Goal: Task Accomplishment & Management: Complete application form

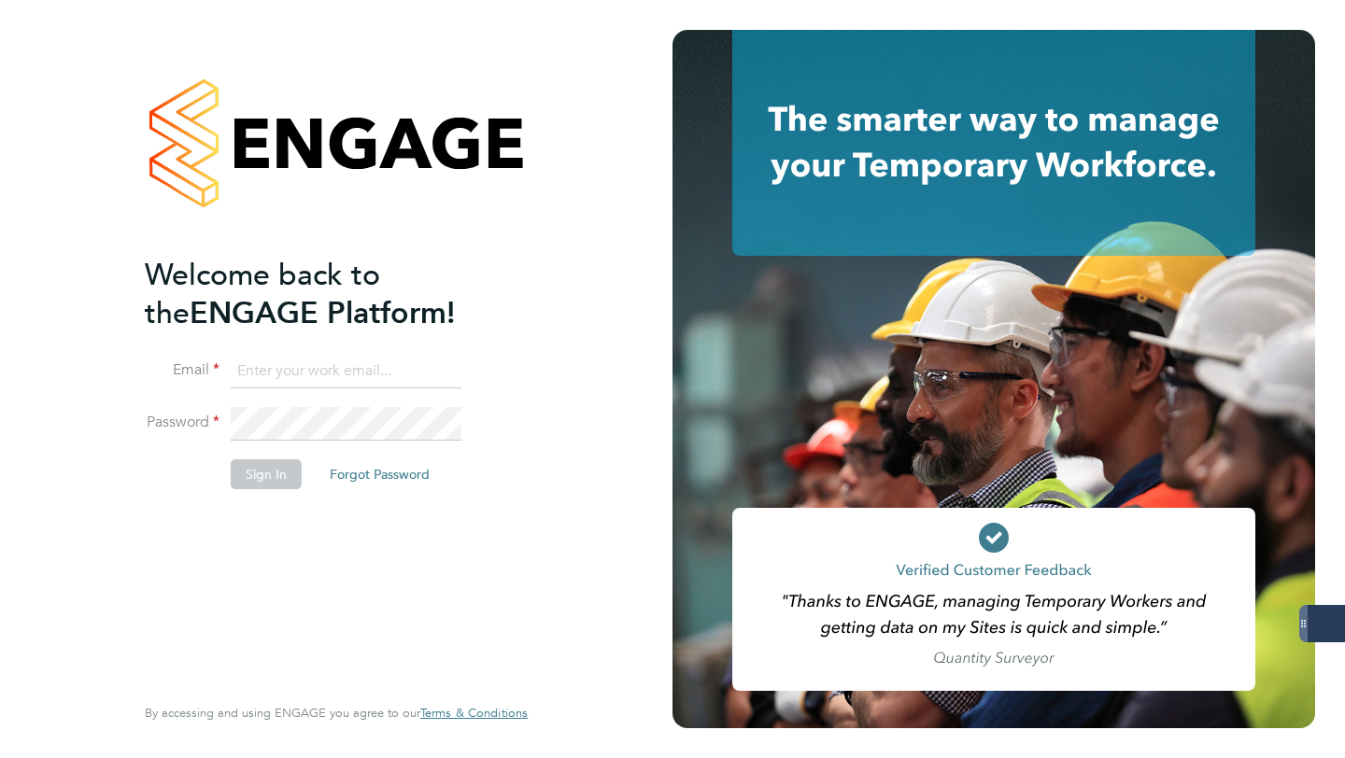
click at [278, 384] on input at bounding box center [346, 372] width 231 height 34
type input "libby@18rec.com"
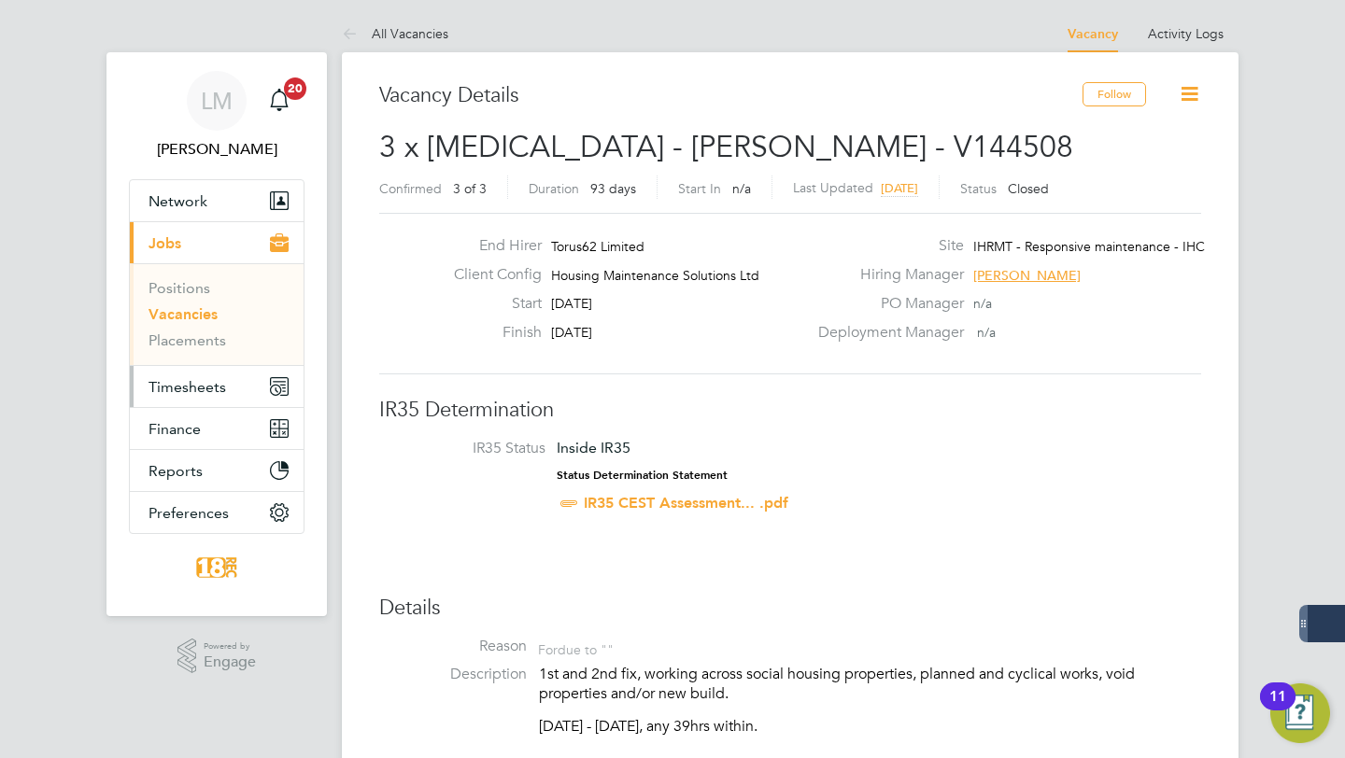
click at [224, 378] on button "Timesheets" at bounding box center [217, 386] width 174 height 41
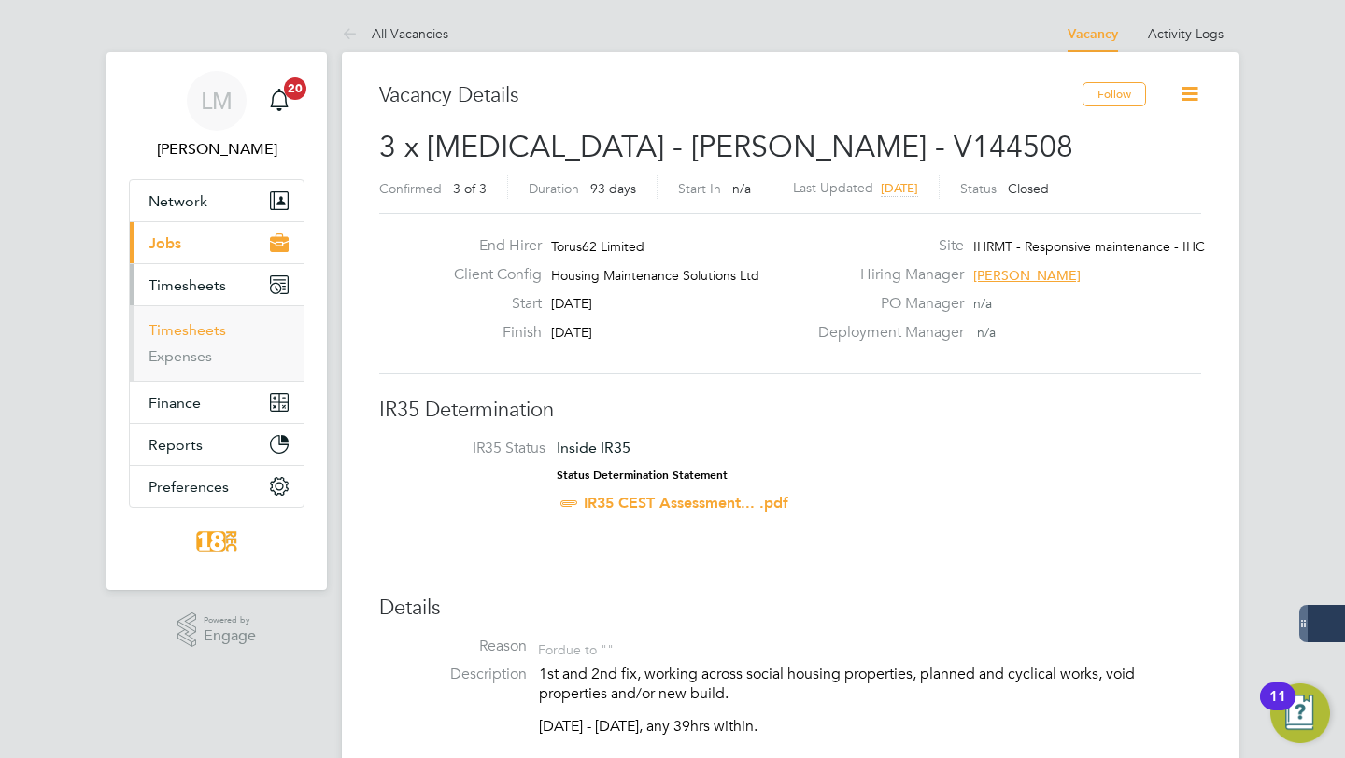
click at [198, 332] on link "Timesheets" at bounding box center [187, 330] width 78 height 18
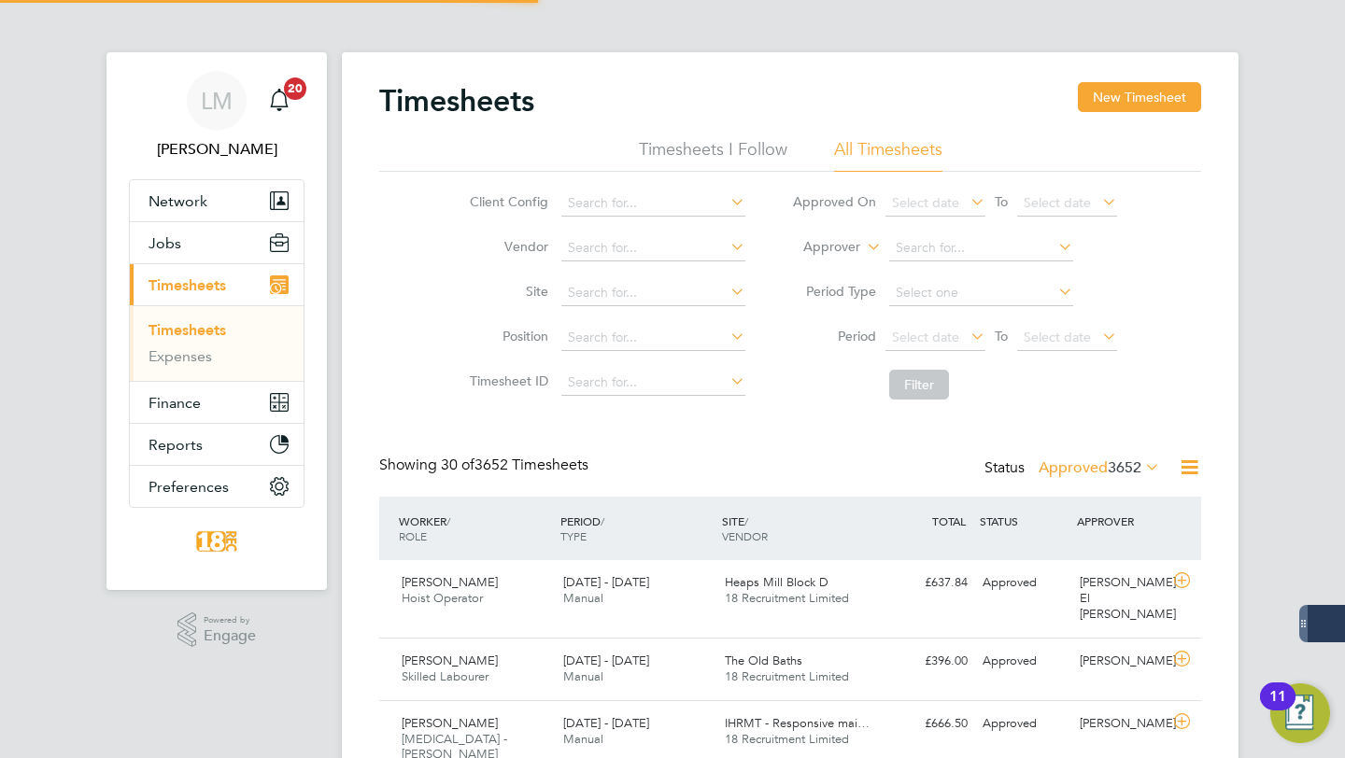
scroll to position [47, 162]
click at [1072, 468] on label "Approved 3652" at bounding box center [1098, 468] width 121 height 19
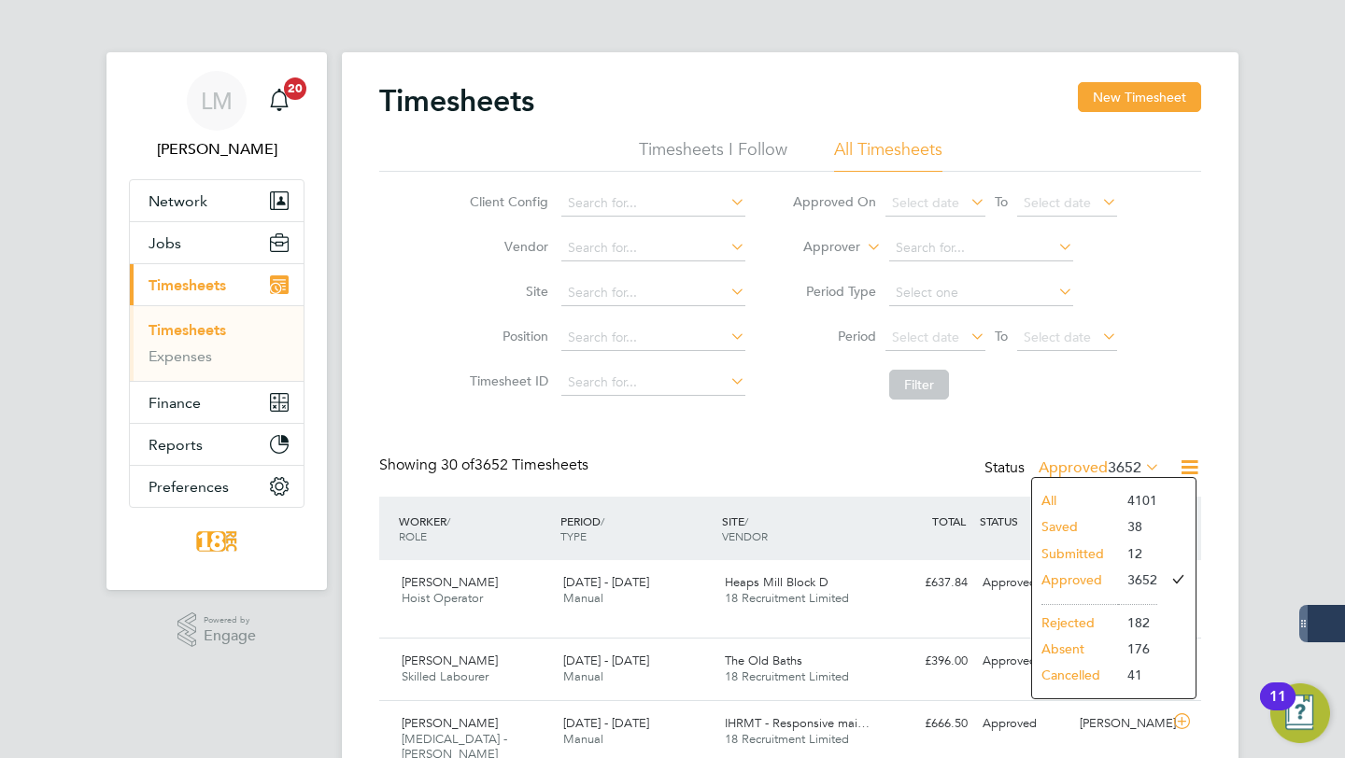
click at [1090, 622] on li "Rejected" at bounding box center [1075, 623] width 86 height 26
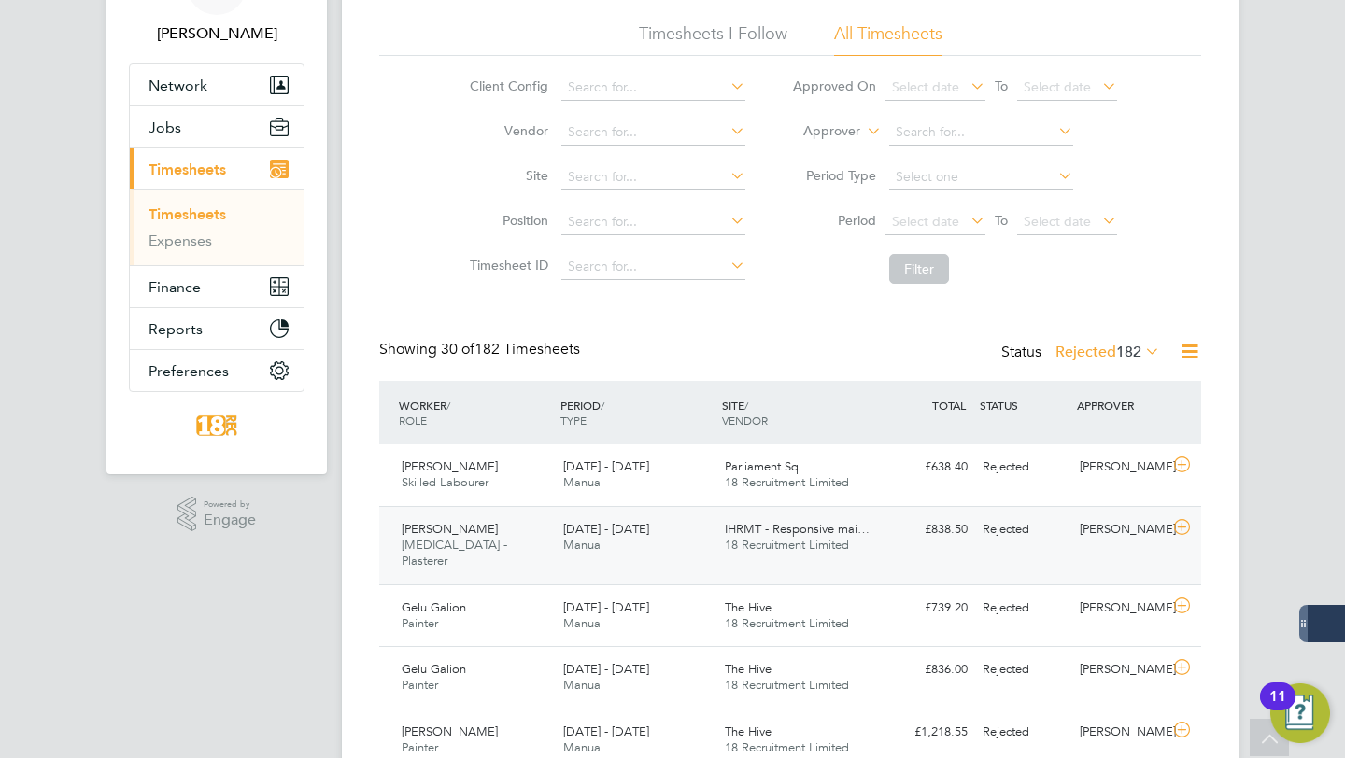
click at [677, 535] on div "[DATE] - [DATE] Manual" at bounding box center [637, 538] width 162 height 47
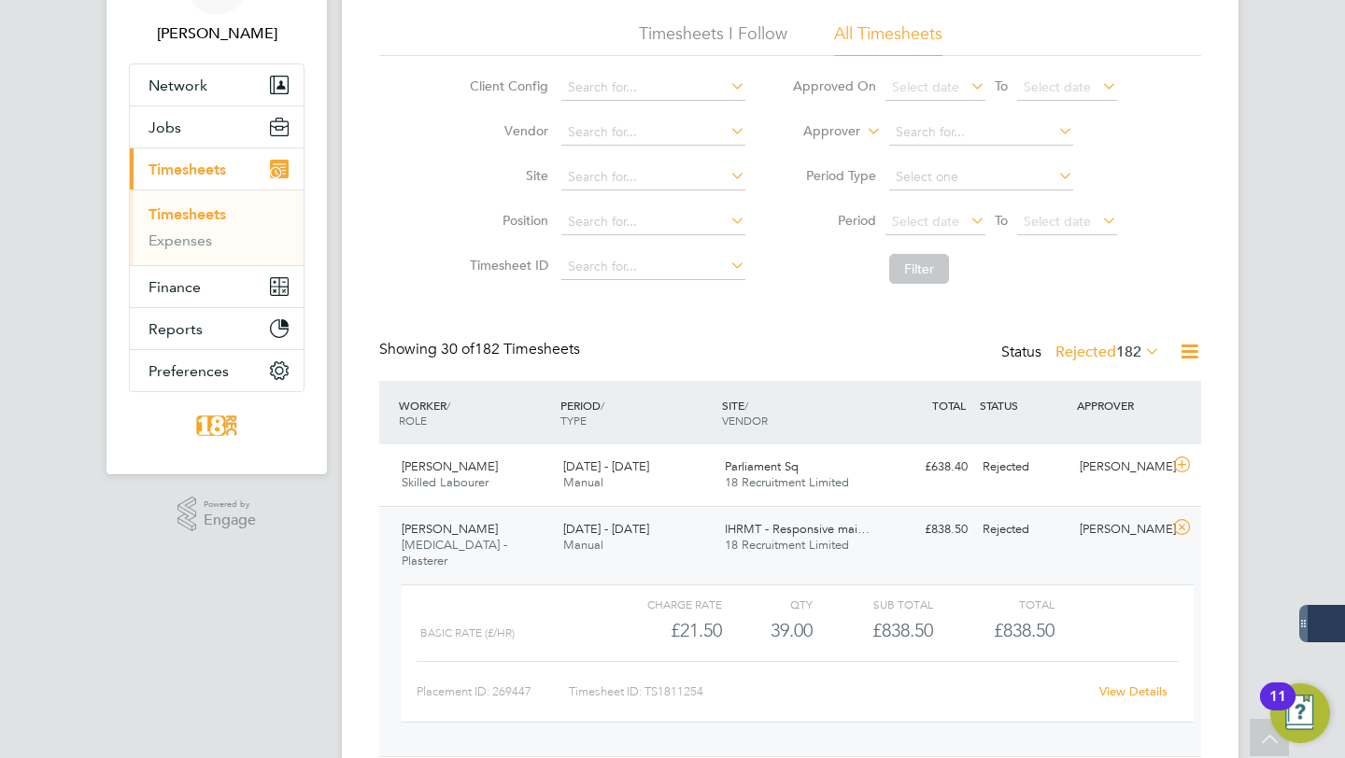
click at [1118, 684] on link "View Details" at bounding box center [1133, 692] width 68 height 16
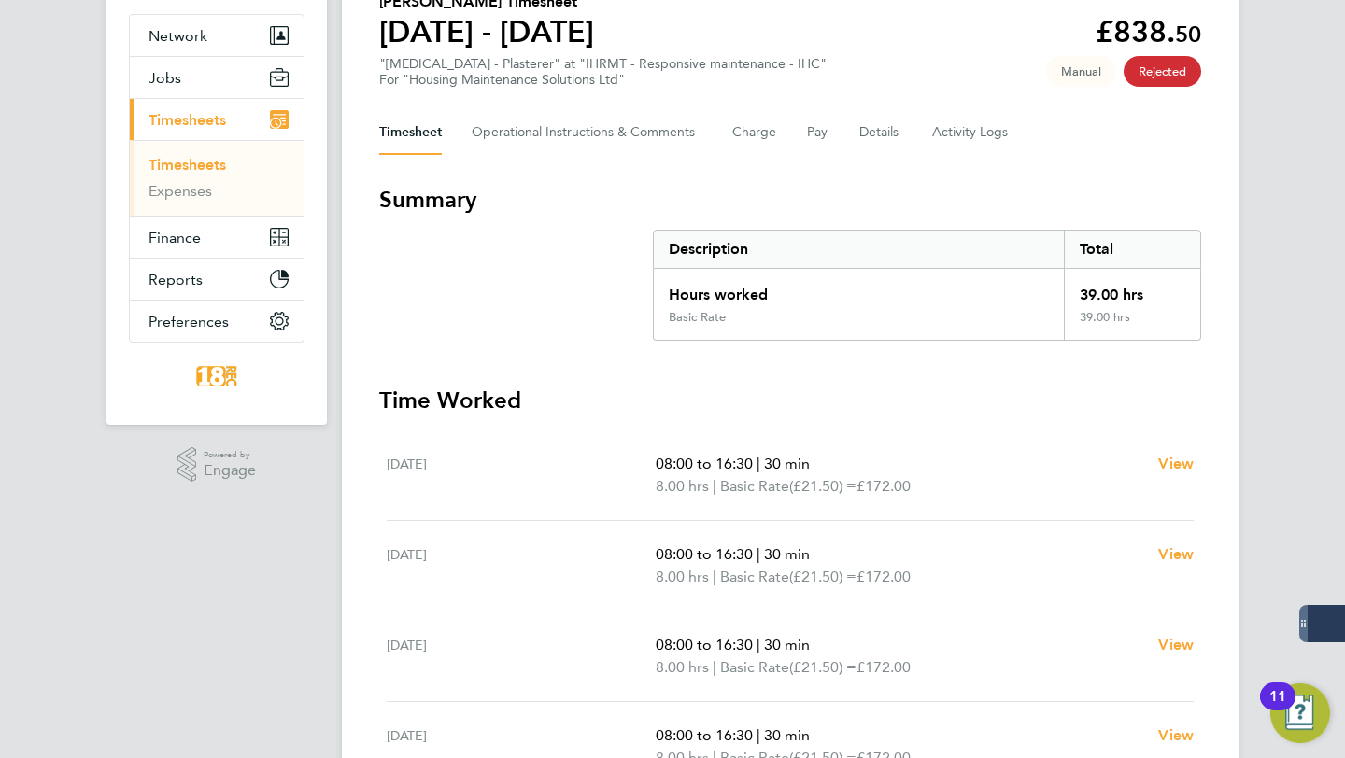
scroll to position [170, 0]
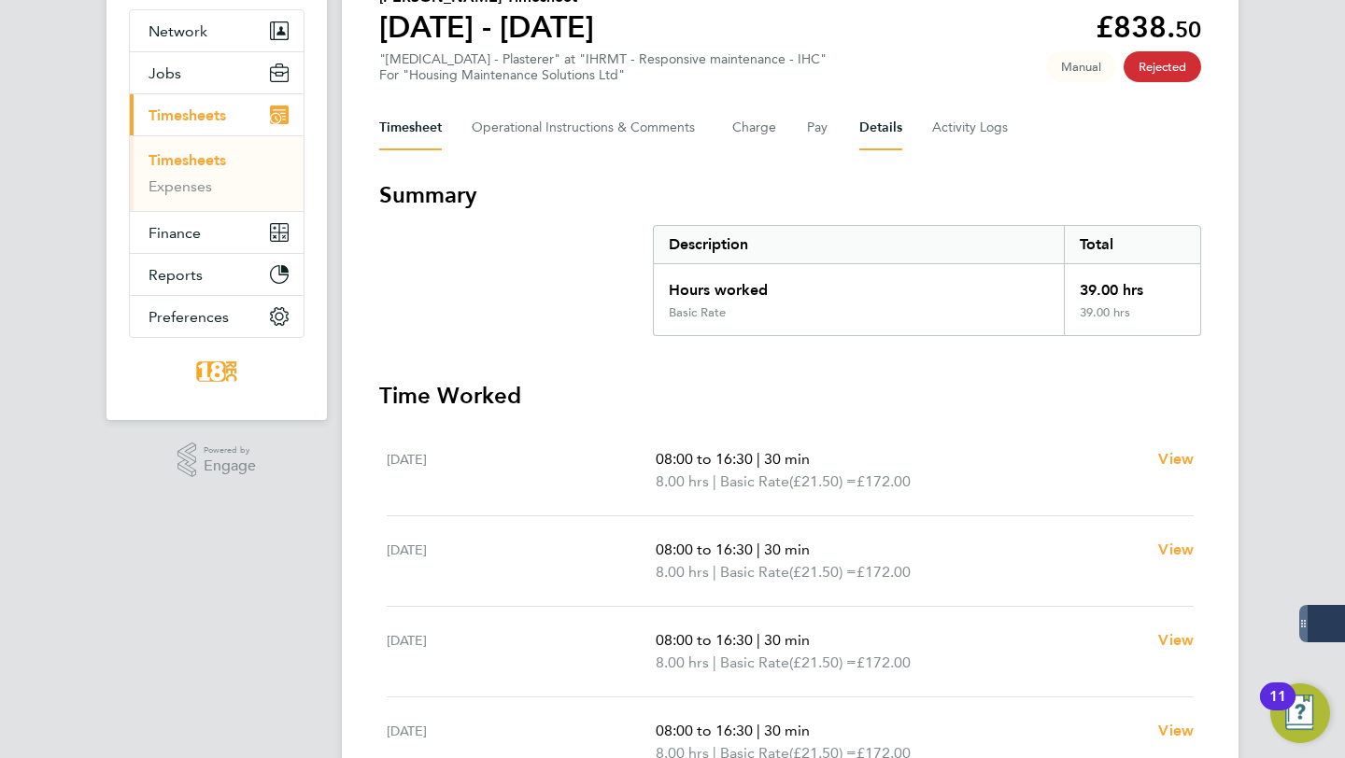
click at [874, 126] on button "Details" at bounding box center [880, 128] width 43 height 45
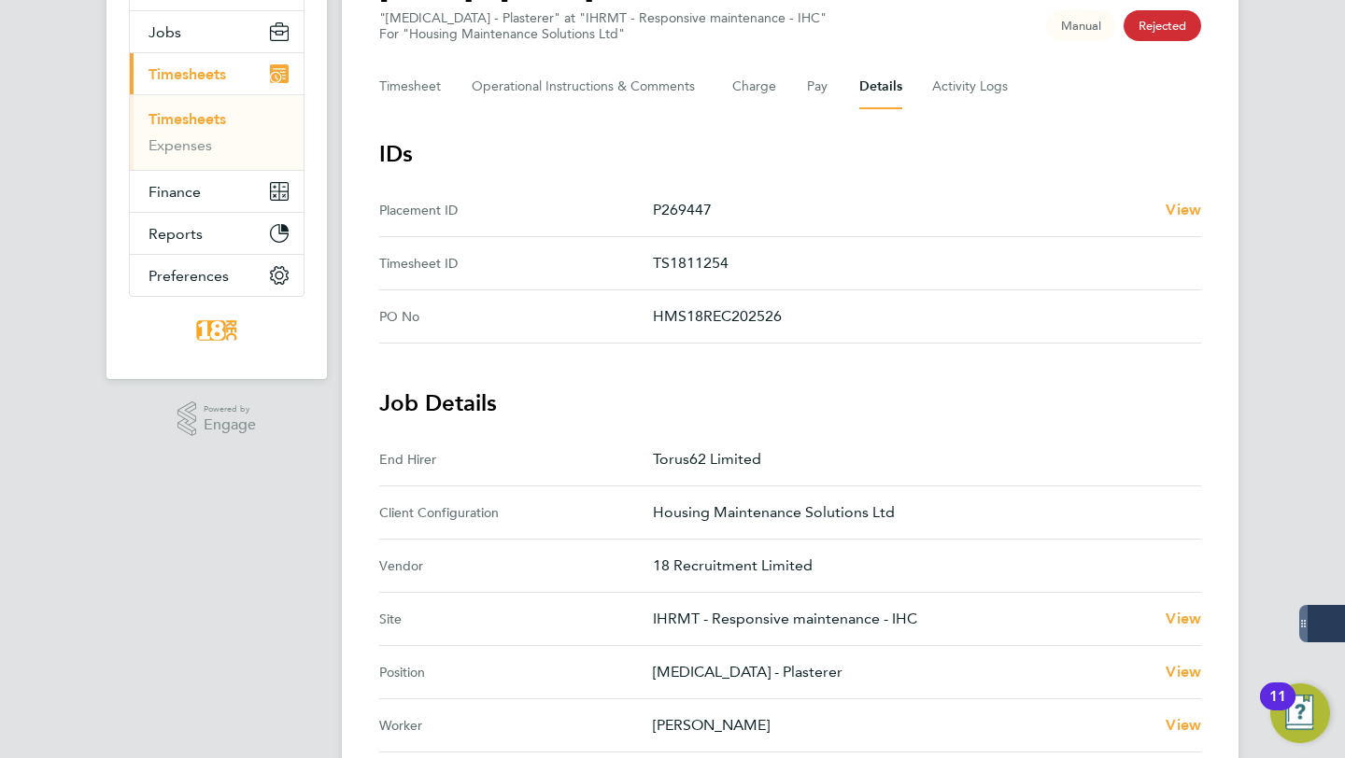
scroll to position [204, 0]
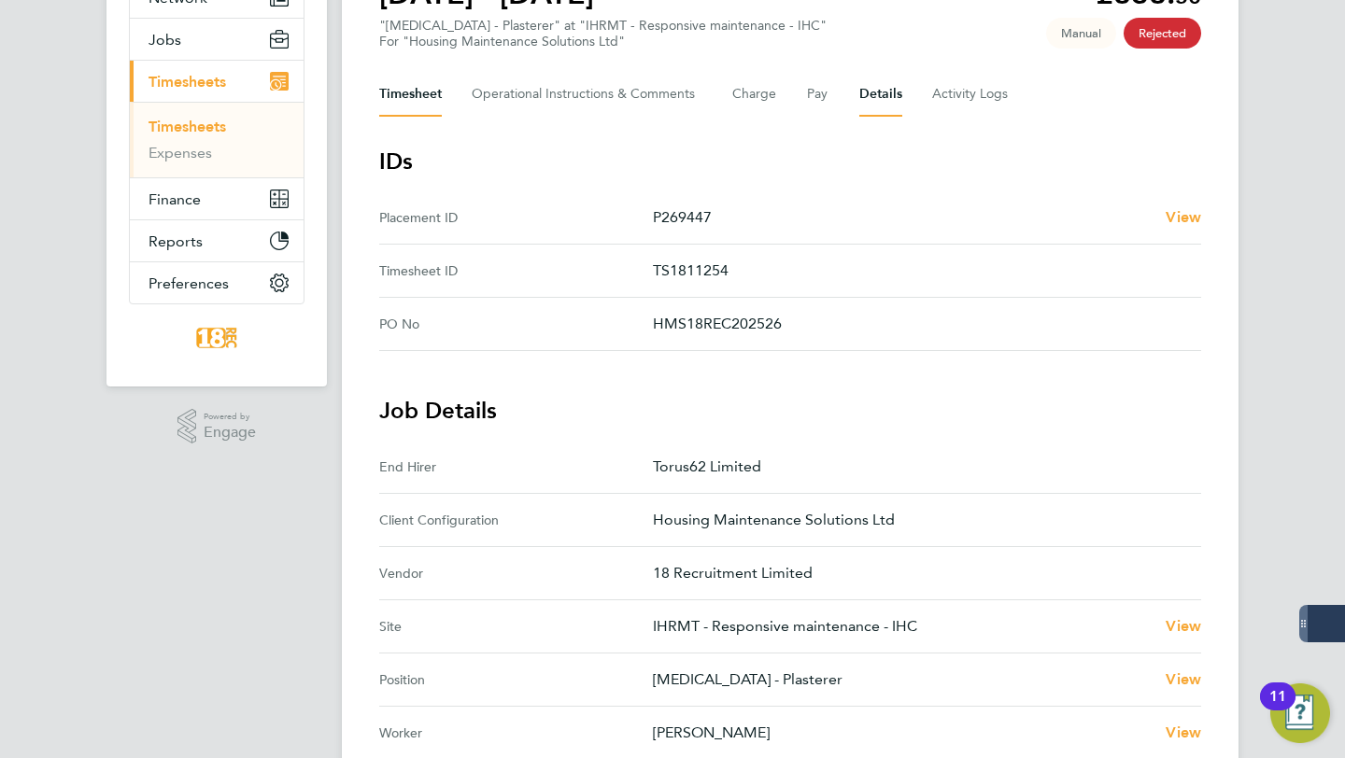
click at [405, 92] on button "Timesheet" at bounding box center [410, 94] width 63 height 45
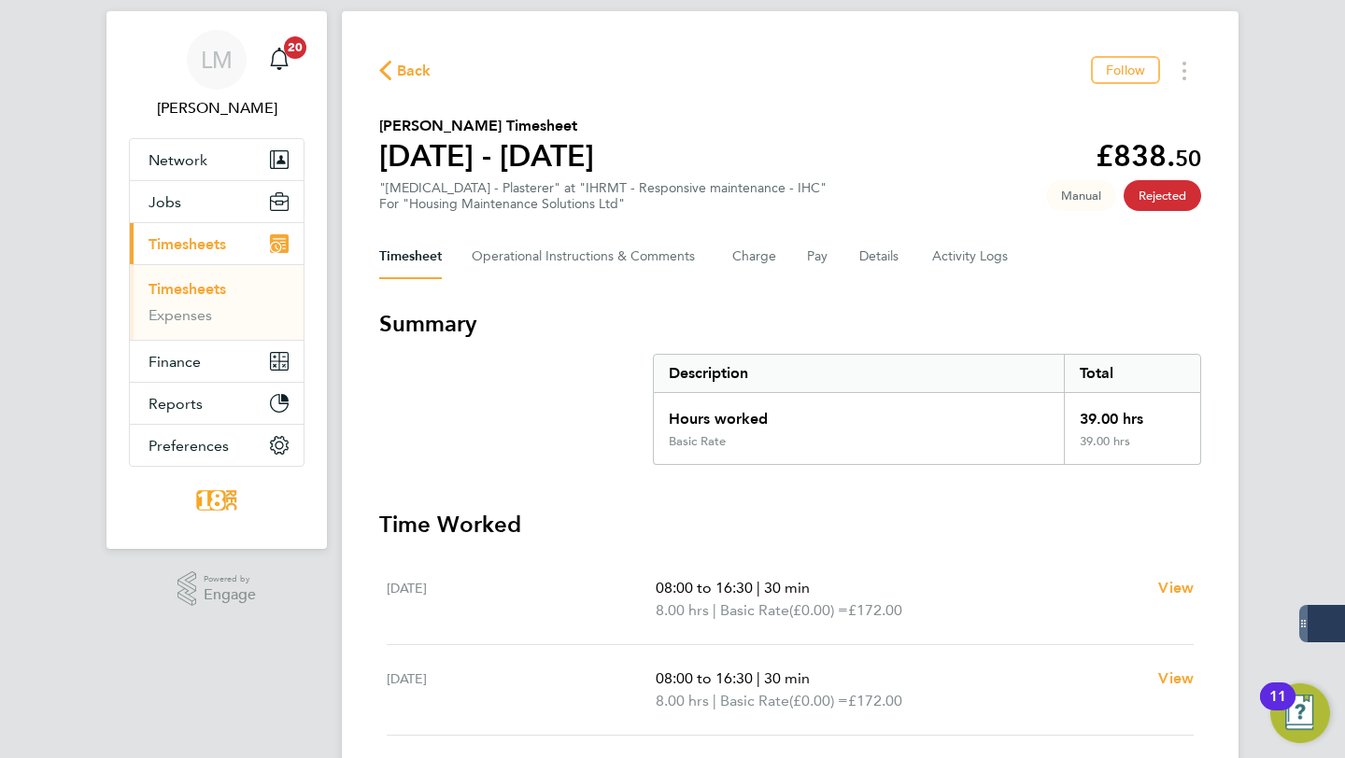
scroll to position [43, 0]
click at [182, 291] on link "Timesheets" at bounding box center [187, 287] width 78 height 18
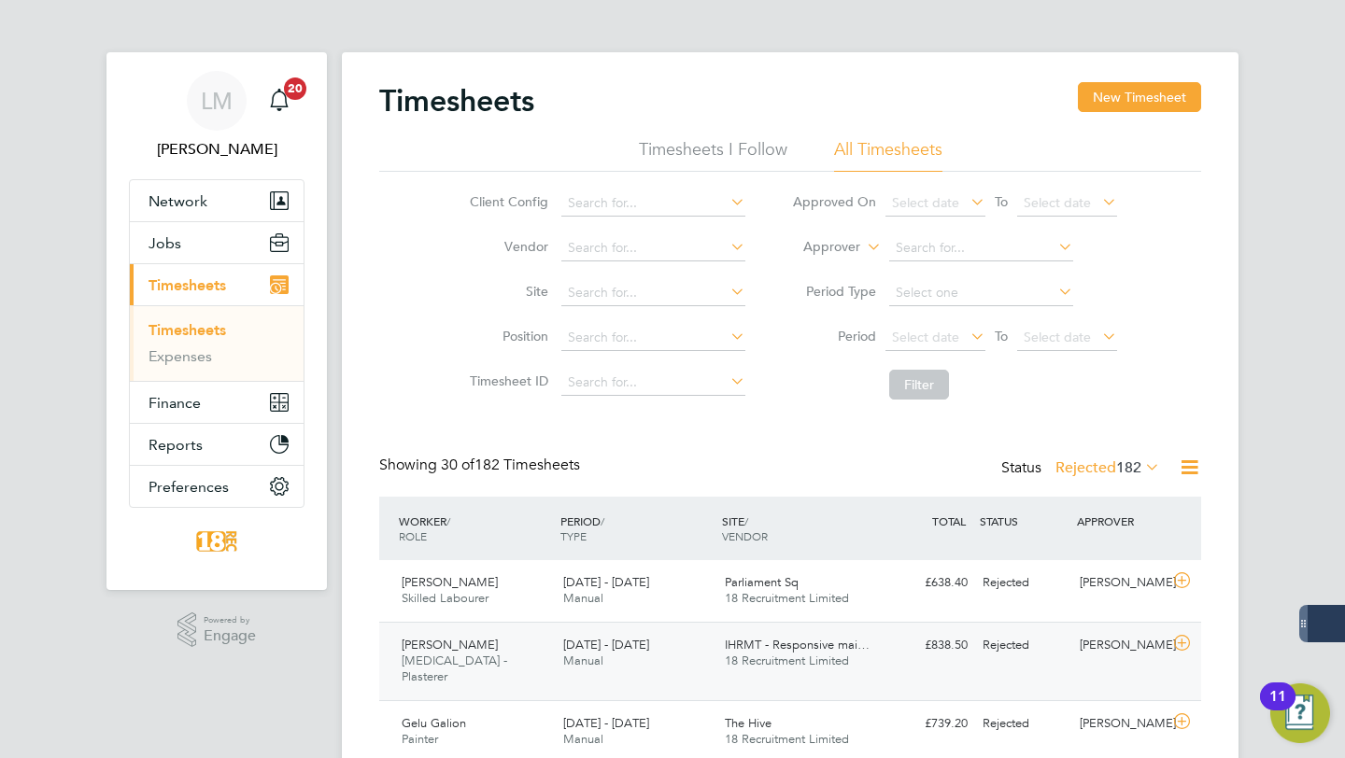
click at [1031, 643] on div "Rejected" at bounding box center [1023, 645] width 97 height 31
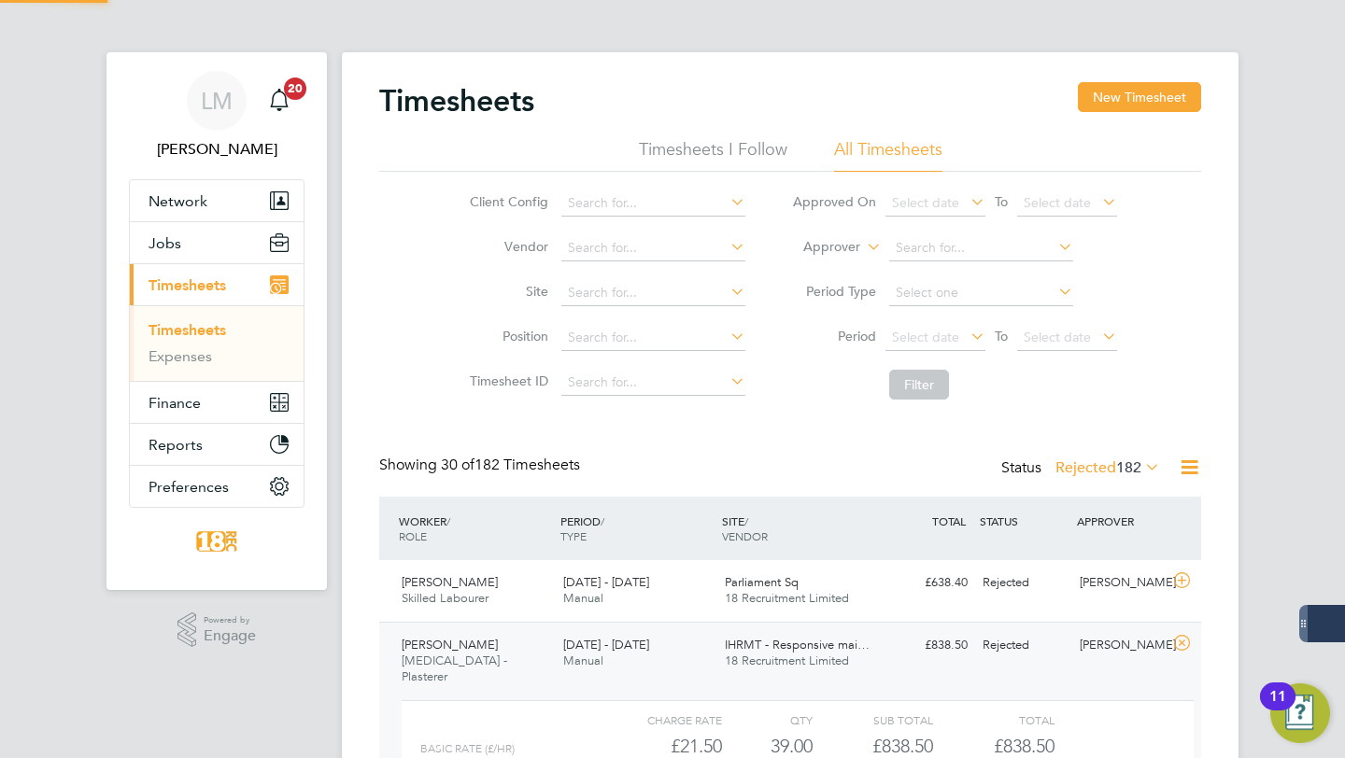
scroll to position [32, 182]
click at [1125, 90] on button "New Timesheet" at bounding box center [1139, 97] width 123 height 30
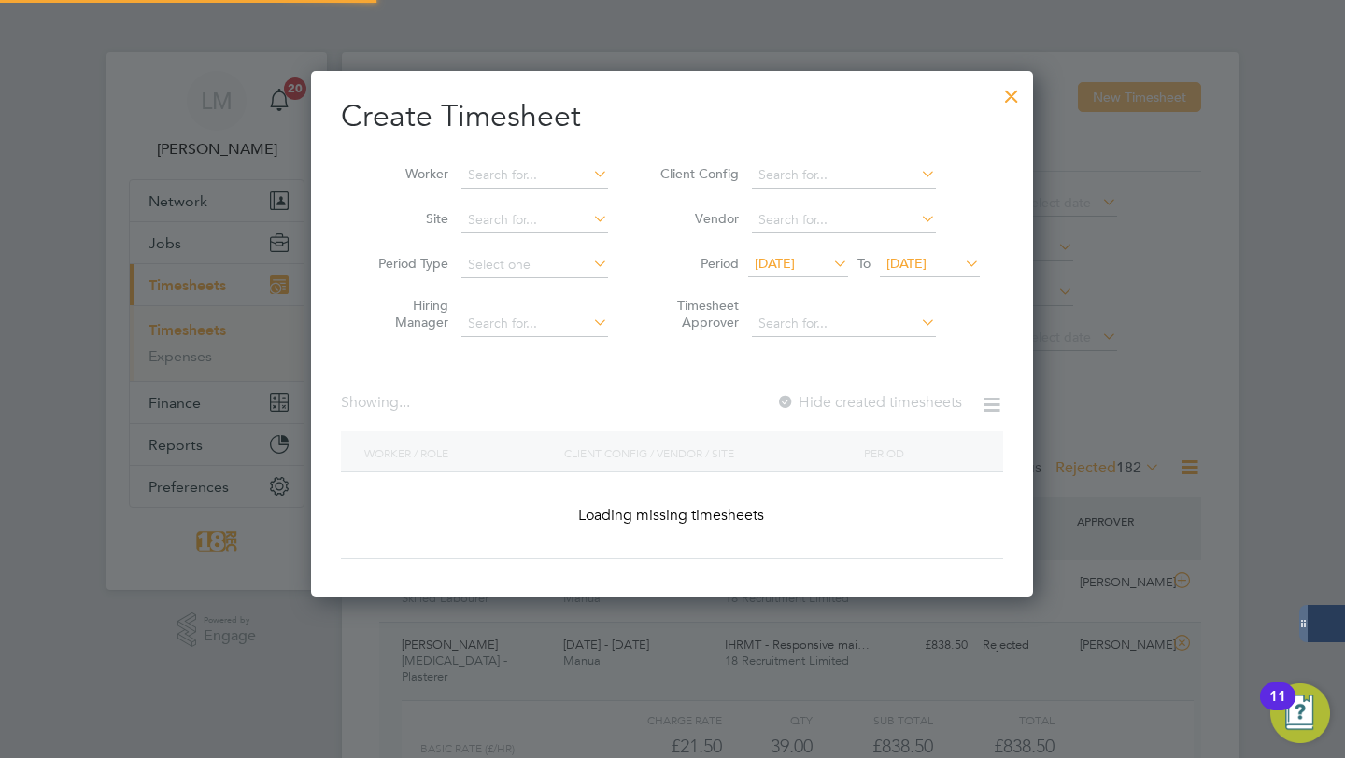
scroll to position [826, 723]
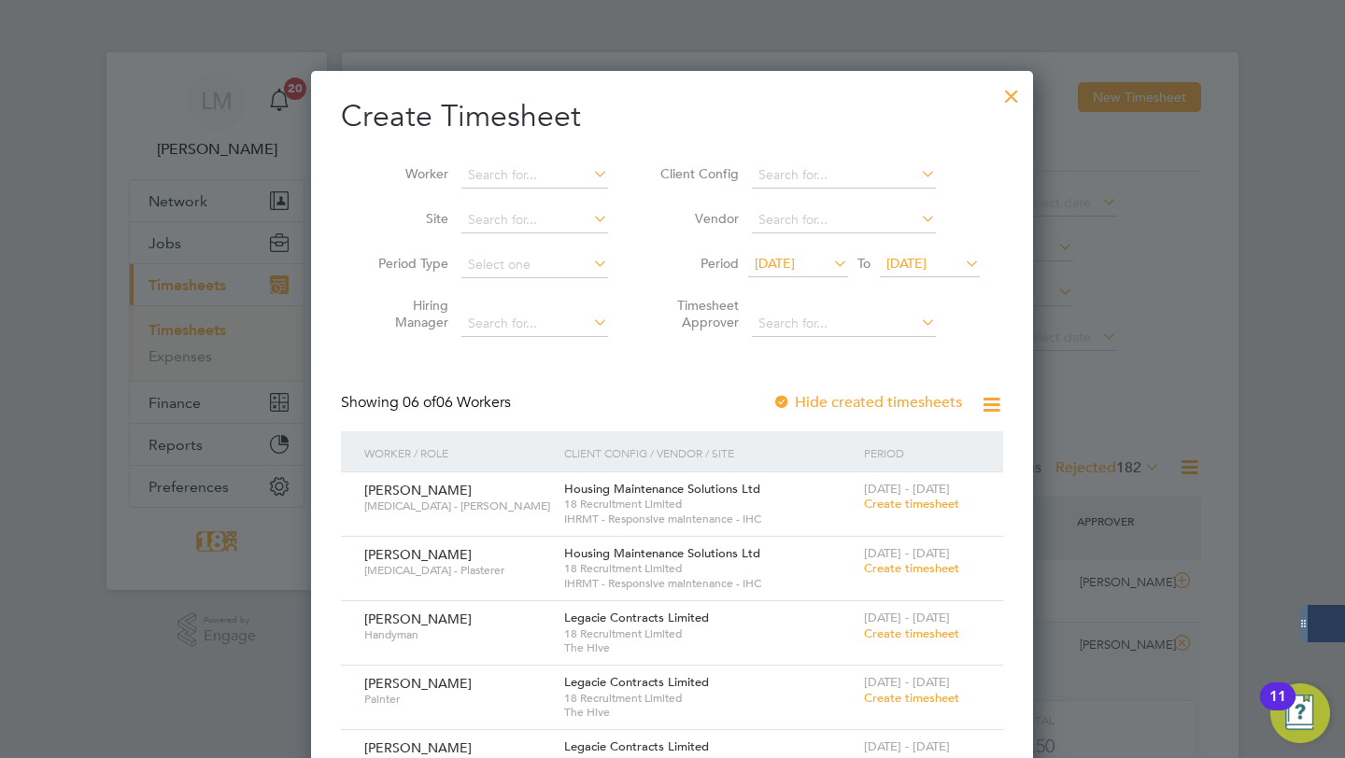
click at [897, 565] on span "Create timesheet" at bounding box center [911, 568] width 95 height 16
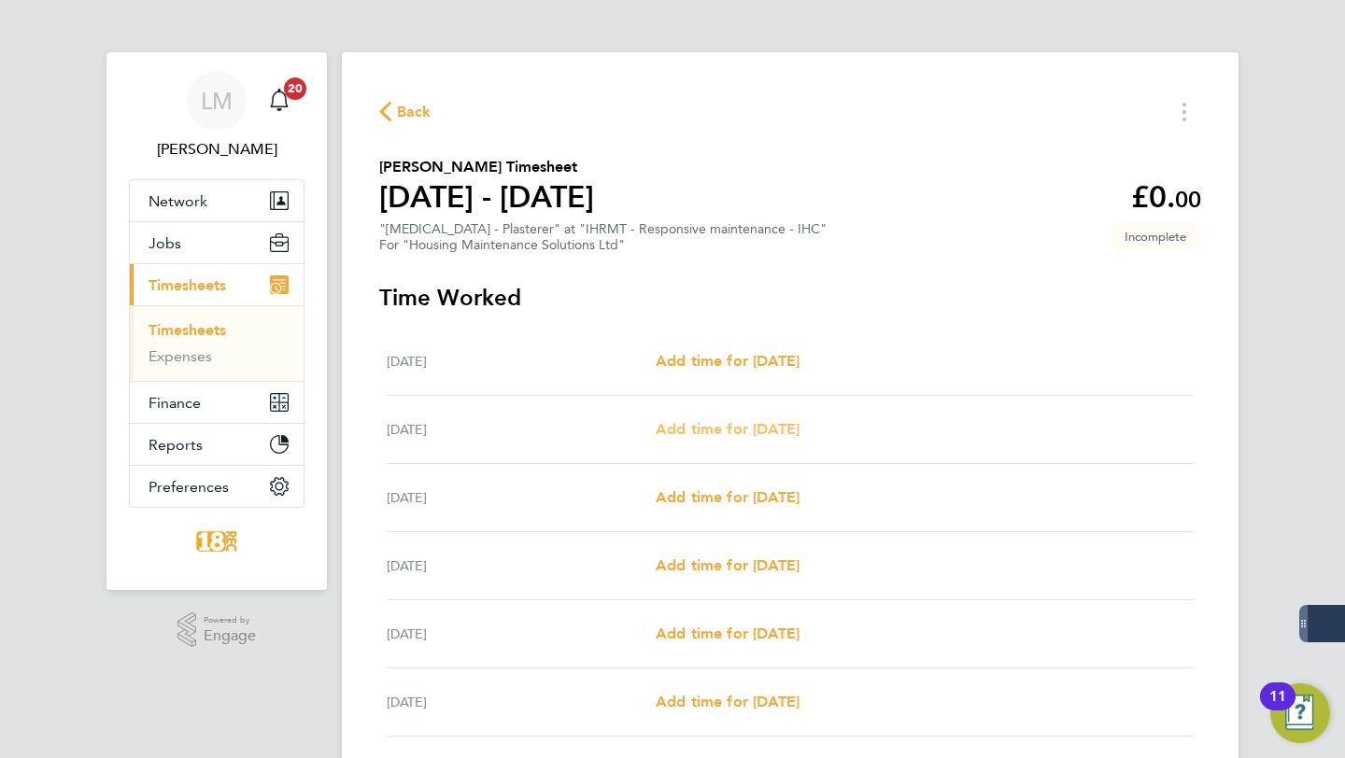
click at [761, 429] on span "Add time for Tue 26 Aug" at bounding box center [728, 429] width 144 height 18
select select "30"
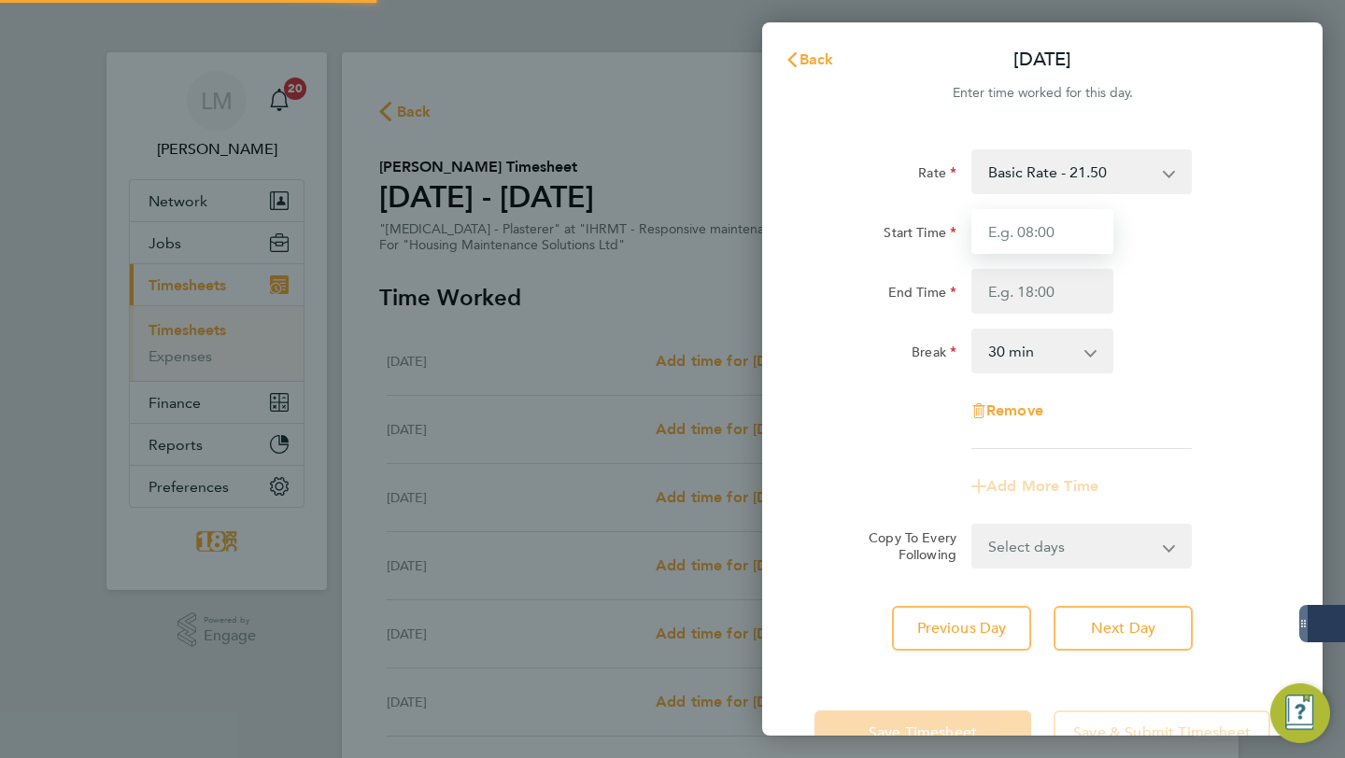
click at [1035, 238] on input "Start Time" at bounding box center [1042, 231] width 142 height 45
type input "08:00"
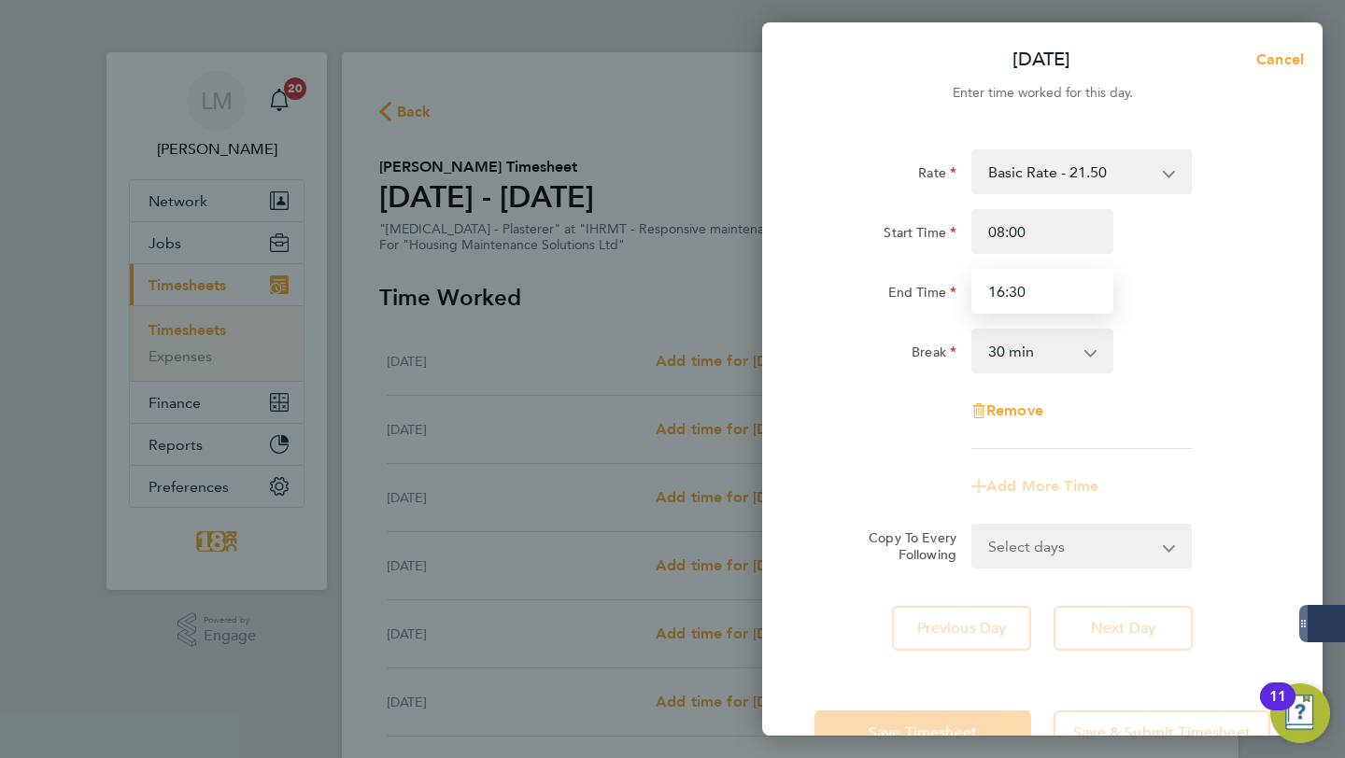
type input "16:30"
click at [1140, 538] on form "Rate Basic Rate - 21.50 Start Time 08:00 End Time 16:30 Break 0 min 15 min 30 m…" at bounding box center [1042, 358] width 456 height 419
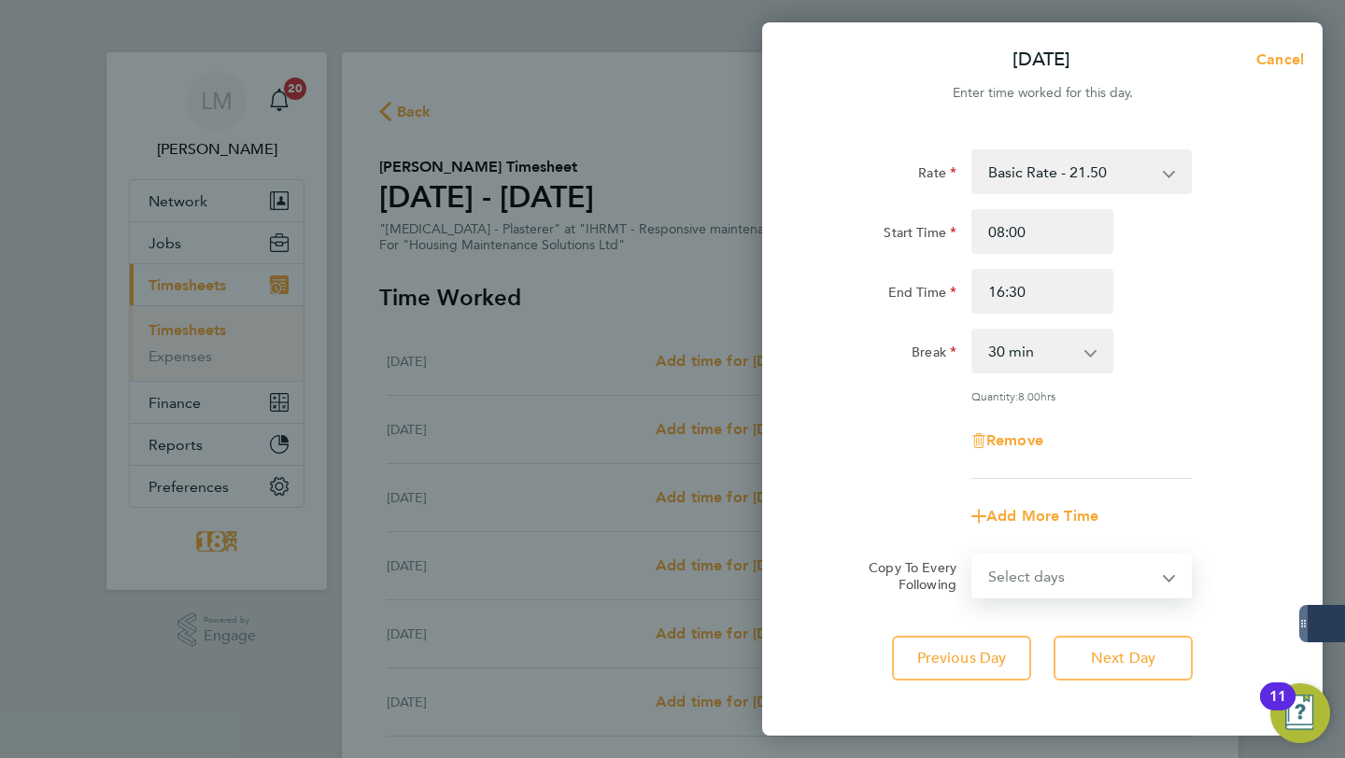
select select "WEEKDAY"
click at [973, 556] on select "Select days Day Weekday (Mon-Fri) Weekend (Sat-Sun) Wednesday Thursday Friday S…" at bounding box center [1071, 576] width 196 height 41
select select "2025-08-31"
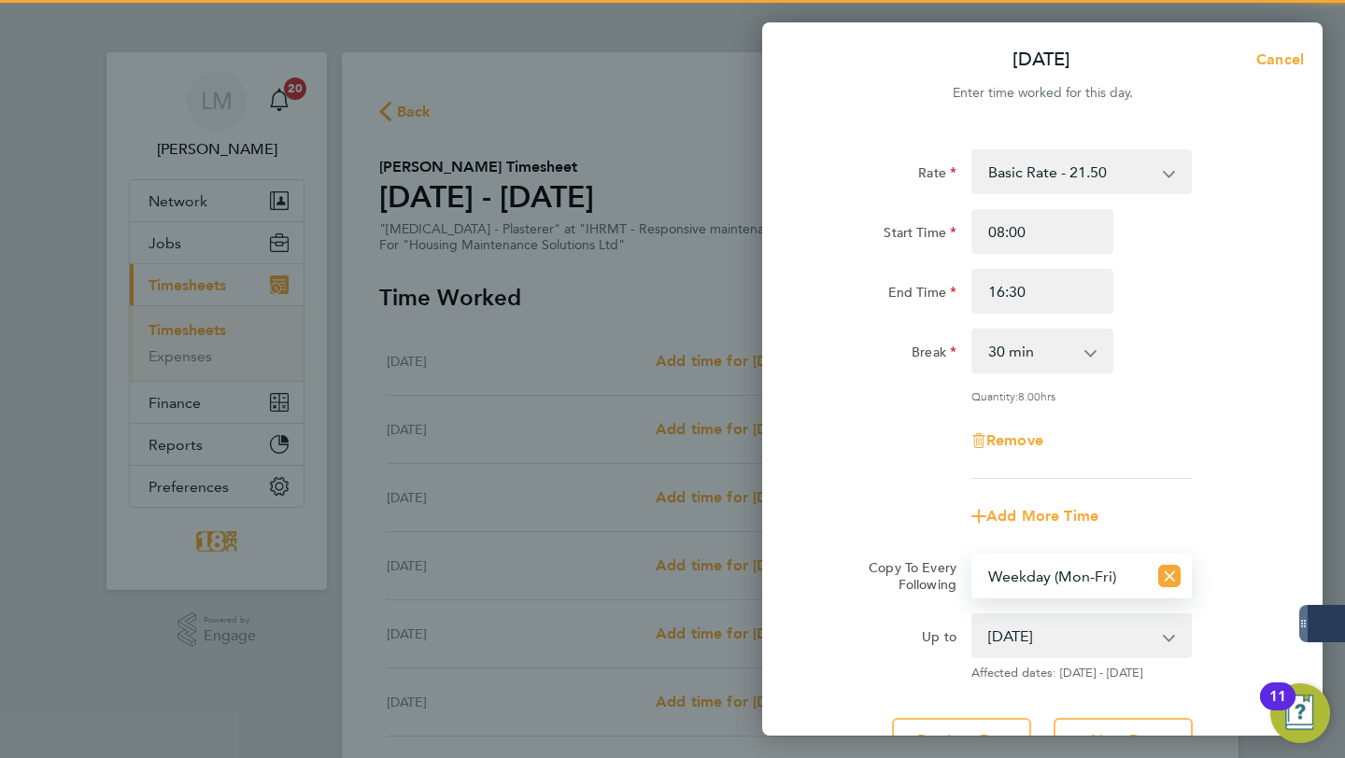
scroll to position [167, 0]
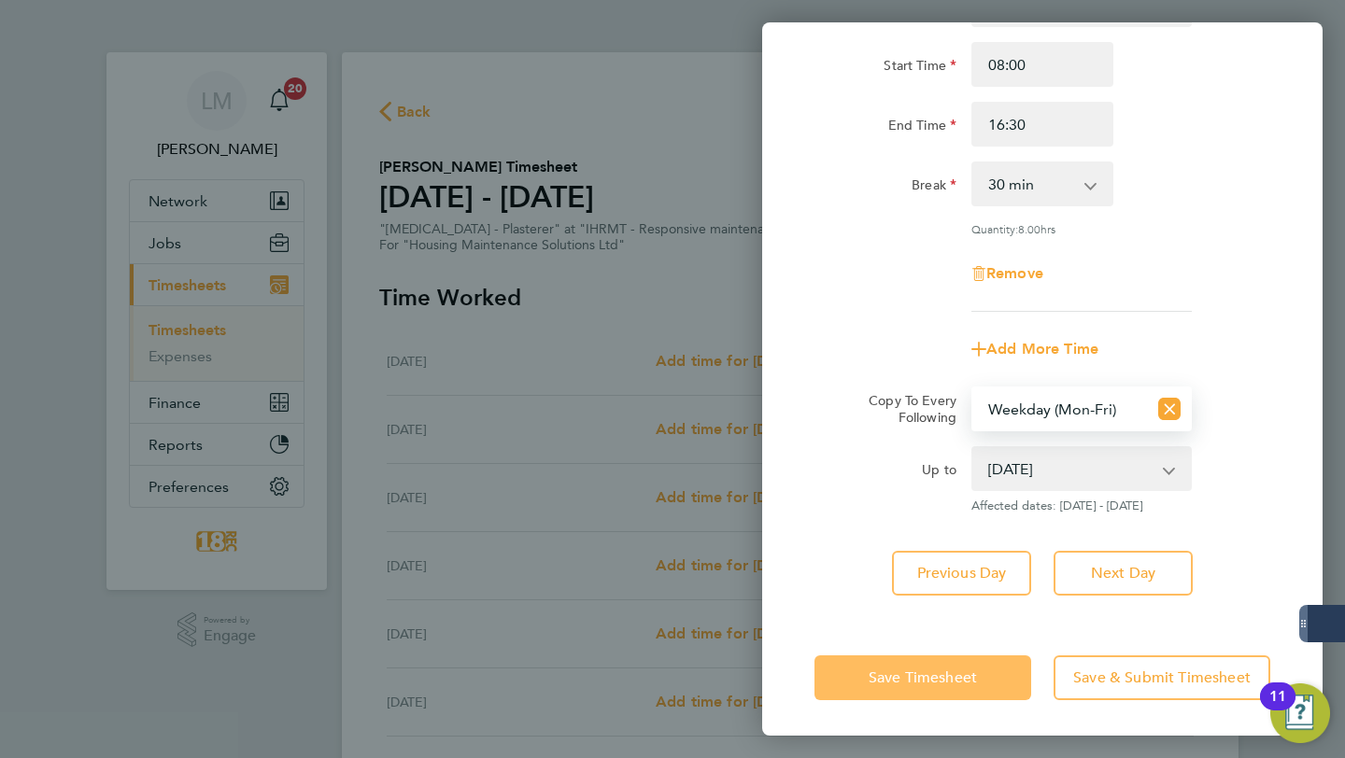
click at [886, 684] on span "Save Timesheet" at bounding box center [923, 678] width 108 height 19
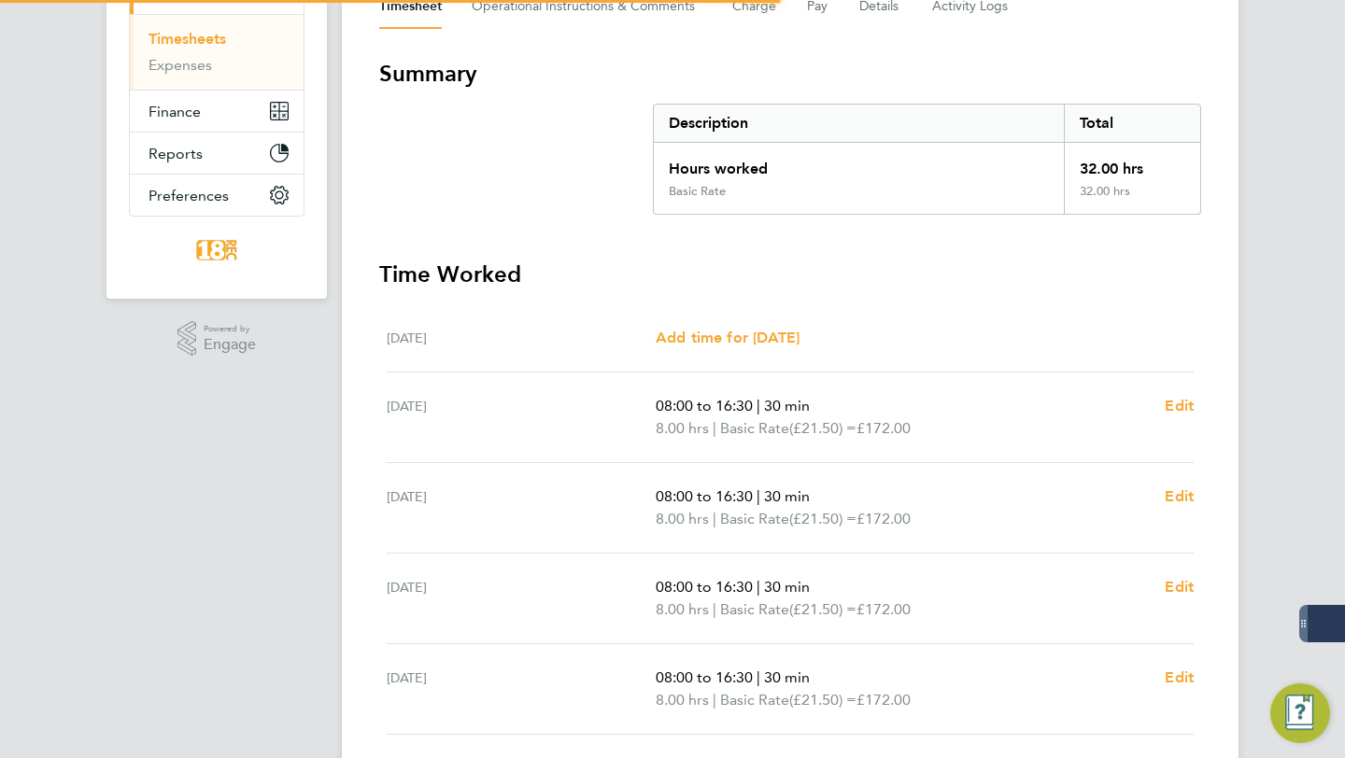
scroll to position [569, 0]
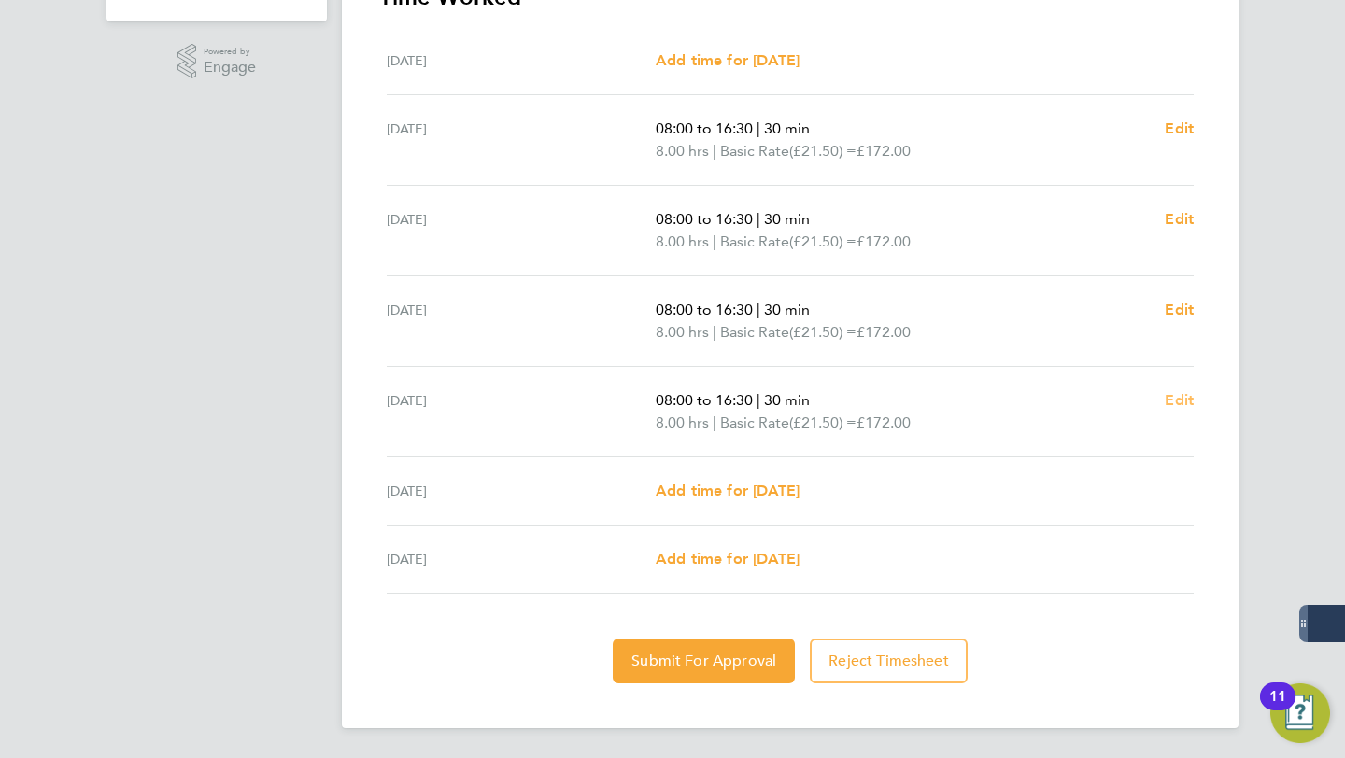
click at [1182, 402] on span "Edit" at bounding box center [1179, 400] width 29 height 18
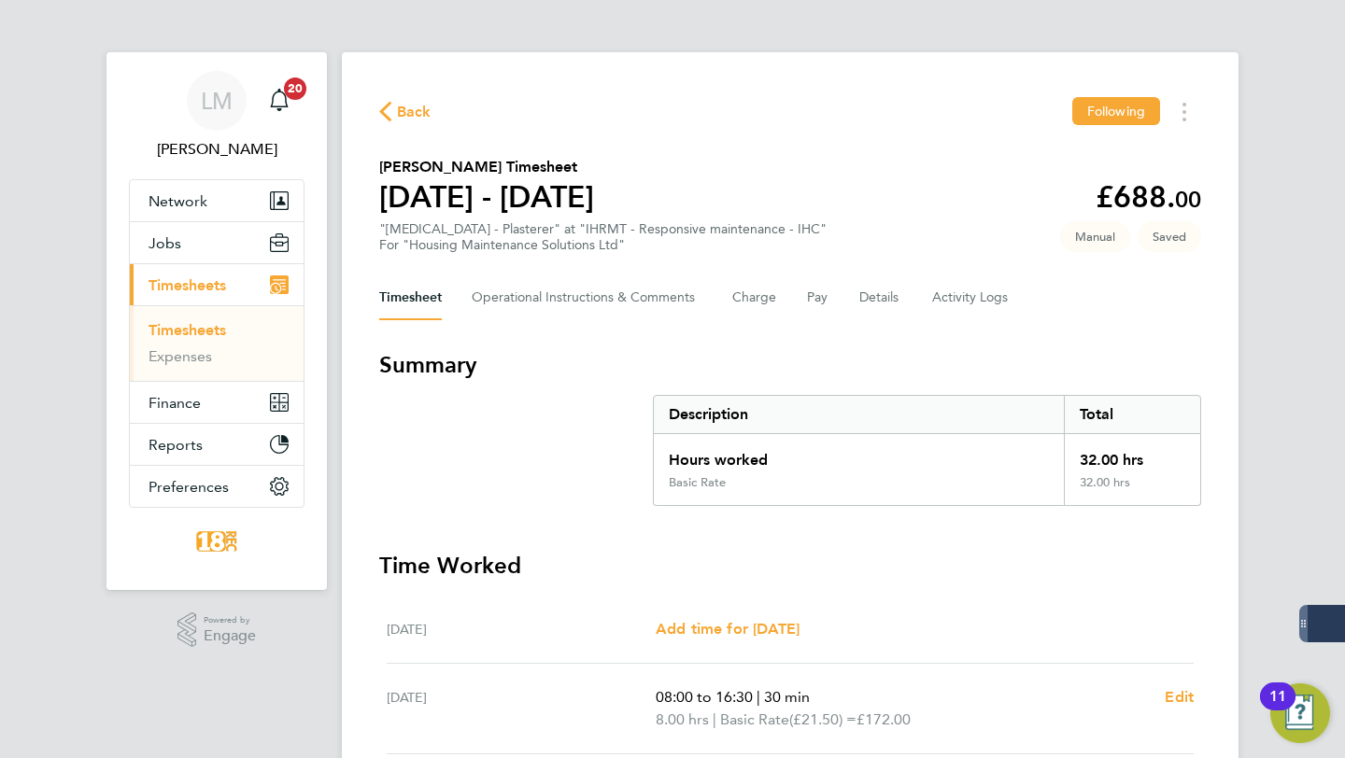
select select "30"
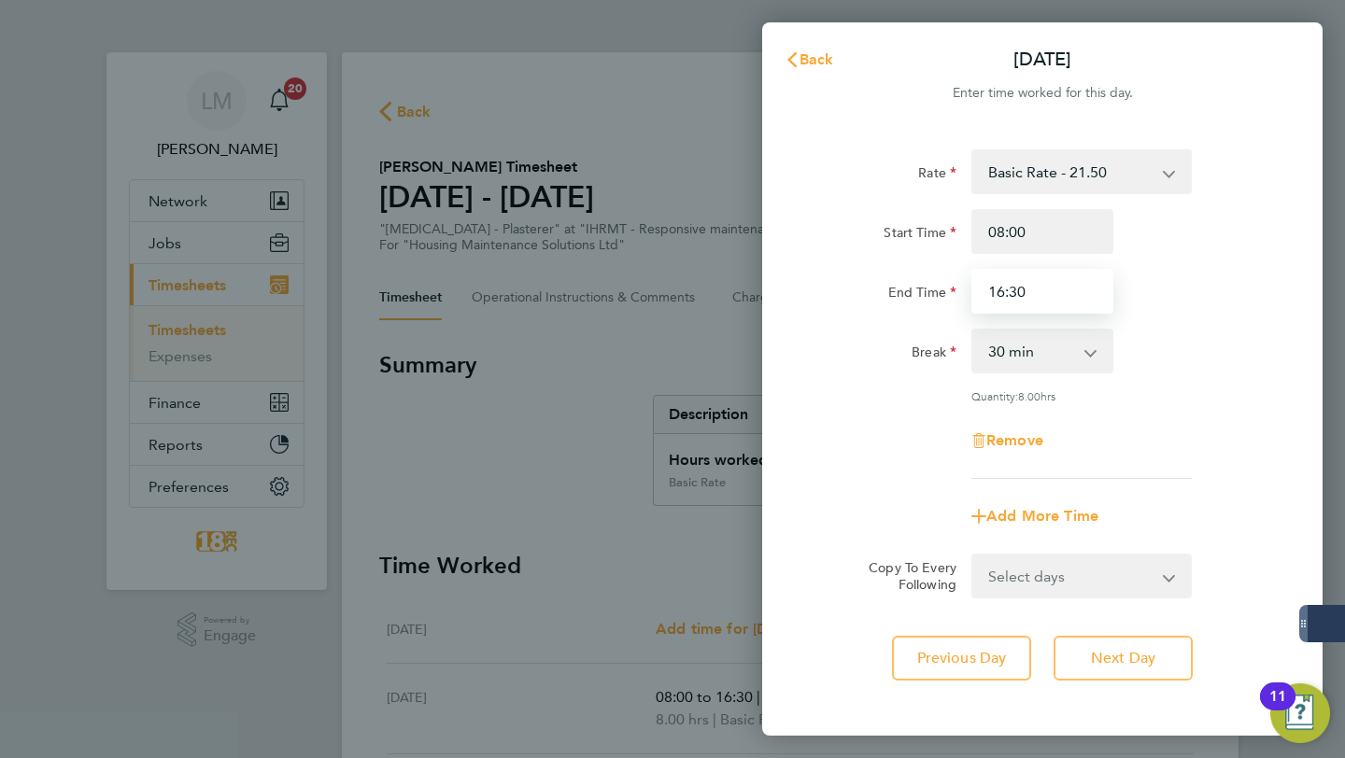
click at [1002, 284] on input "16:30" at bounding box center [1042, 291] width 142 height 45
type input "15:30"
click at [1310, 347] on div "Rate Basic Rate - 21.50 Start Time 08:00 End Time 15:30 Break 0 min 15 min 30 m…" at bounding box center [1042, 415] width 560 height 576
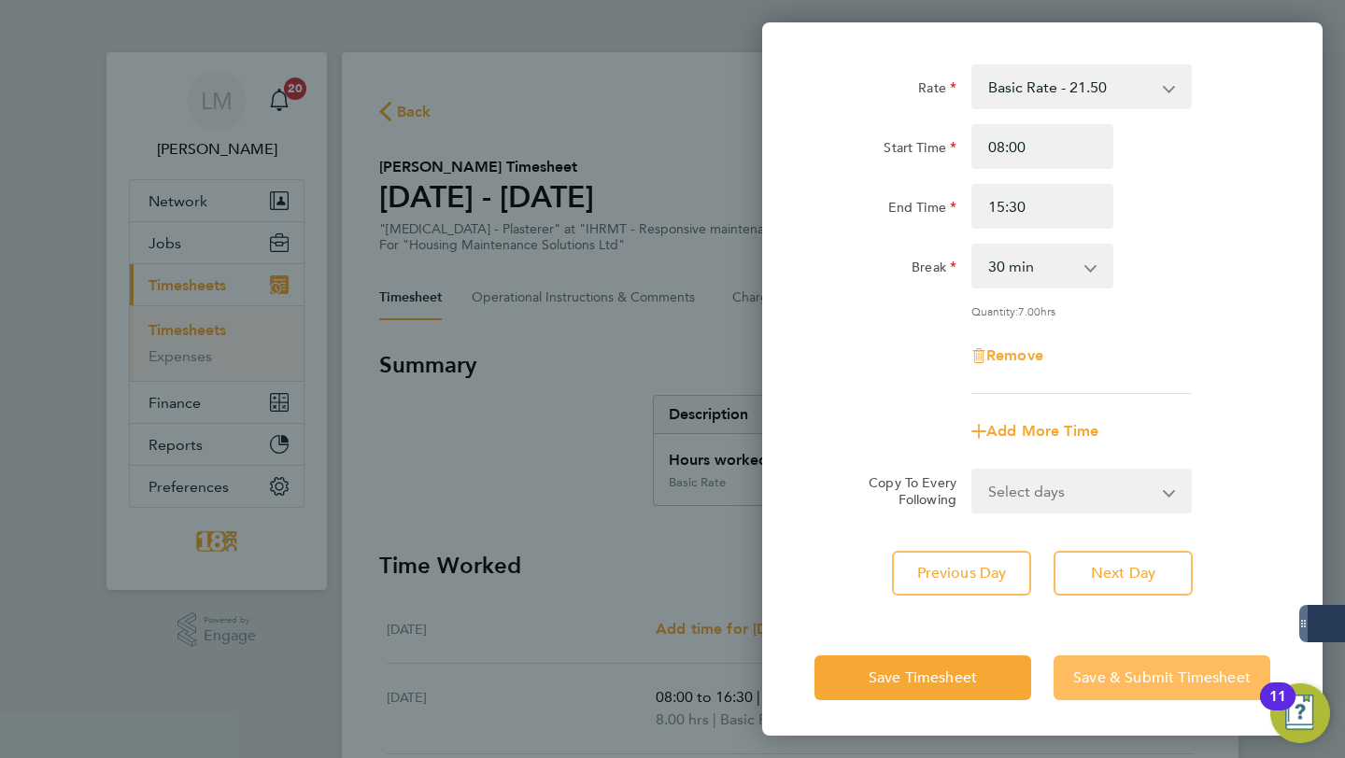
click at [1082, 673] on span "Save & Submit Timesheet" at bounding box center [1161, 678] width 177 height 19
